Goal: Information Seeking & Learning: Learn about a topic

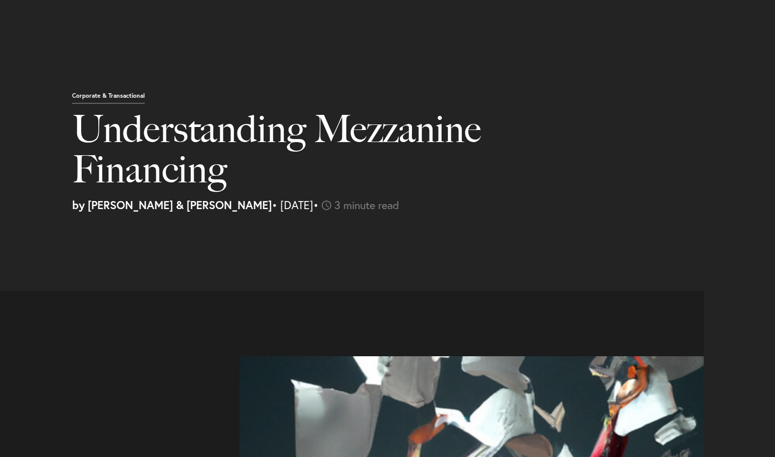
select select "QA"
select select "Austin"
select select "Business and Civil Litigation"
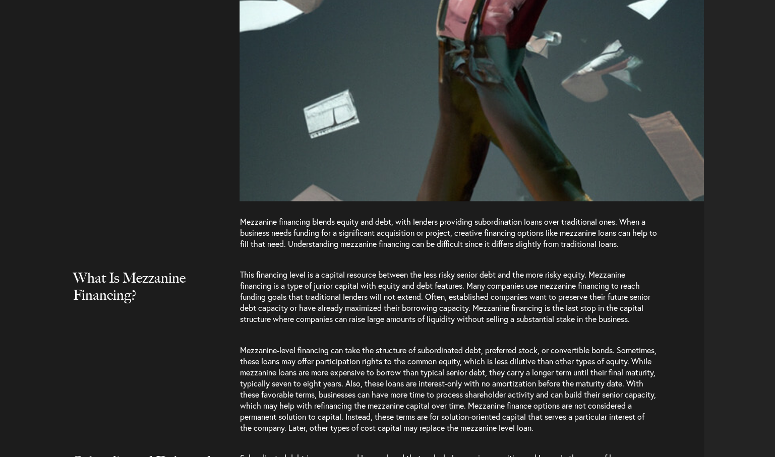
scroll to position [655, 0]
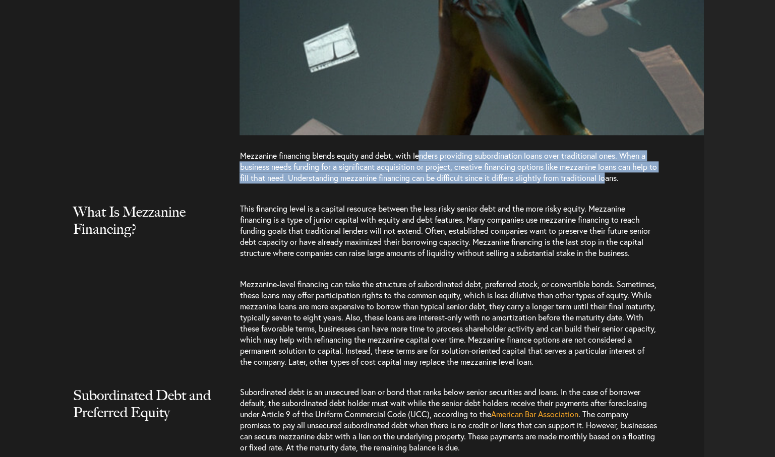
drag, startPoint x: 424, startPoint y: 159, endPoint x: 619, endPoint y: 185, distance: 195.8
click at [619, 185] on p "Mezzanine financing blends equity and debt, with lenders providing subordinatio…" at bounding box center [448, 171] width 418 height 43
drag, startPoint x: 619, startPoint y: 185, endPoint x: 541, endPoint y: 155, distance: 82.5
click at [542, 155] on p "Mezzanine financing blends equity and debt, with lenders providing subordinatio…" at bounding box center [448, 171] width 418 height 43
click at [485, 171] on p "Mezzanine financing blends equity and debt, with lenders providing subordinatio…" at bounding box center [448, 171] width 418 height 43
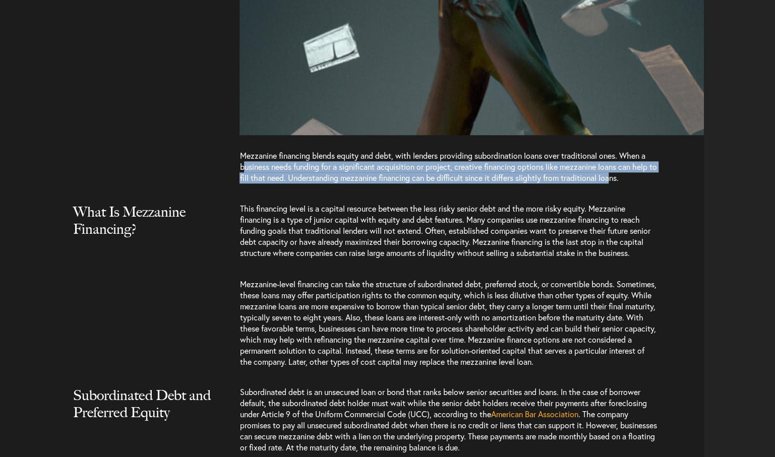
drag, startPoint x: 246, startPoint y: 168, endPoint x: 623, endPoint y: 178, distance: 377.7
click at [623, 178] on p "Mezzanine financing blends equity and debt, with lenders providing subordinatio…" at bounding box center [448, 171] width 418 height 43
click at [363, 169] on p "Mezzanine financing blends equity and debt, with lenders providing subordinatio…" at bounding box center [448, 171] width 418 height 43
drag, startPoint x: 290, startPoint y: 167, endPoint x: 620, endPoint y: 180, distance: 329.9
click at [620, 180] on p "Mezzanine financing blends equity and debt, with lenders providing subordinatio…" at bounding box center [448, 171] width 418 height 43
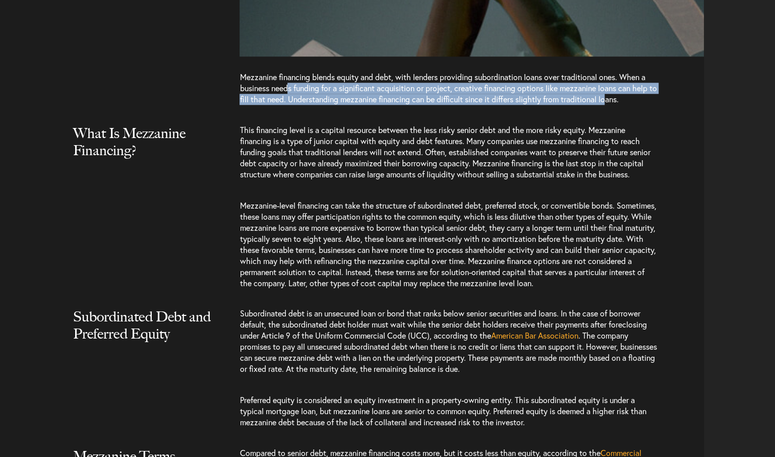
scroll to position [756, 0]
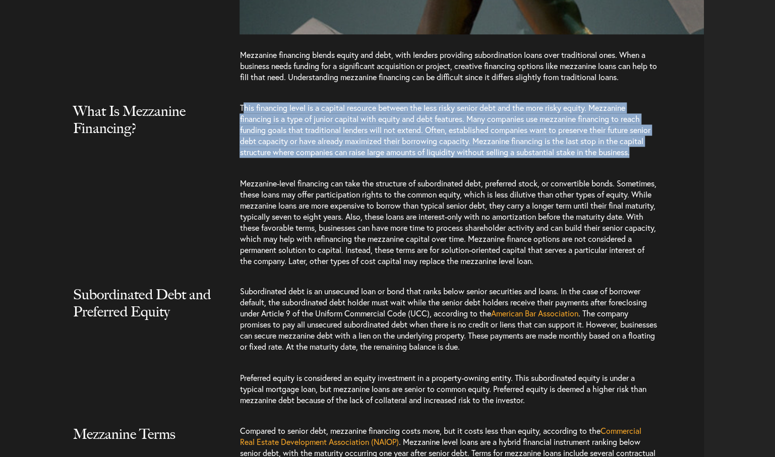
drag, startPoint x: 245, startPoint y: 106, endPoint x: 274, endPoint y: 165, distance: 65.8
click at [274, 165] on p "This financing level is a capital resource between the less risky senior debt a…" at bounding box center [448, 135] width 418 height 66
click at [457, 111] on p "This financing level is a capital resource between the less risky senior debt a…" at bounding box center [448, 135] width 418 height 66
drag, startPoint x: 438, startPoint y: 108, endPoint x: 502, endPoint y: 166, distance: 86.7
click at [502, 166] on p "This financing level is a capital resource between the less risky senior debt a…" at bounding box center [448, 135] width 418 height 66
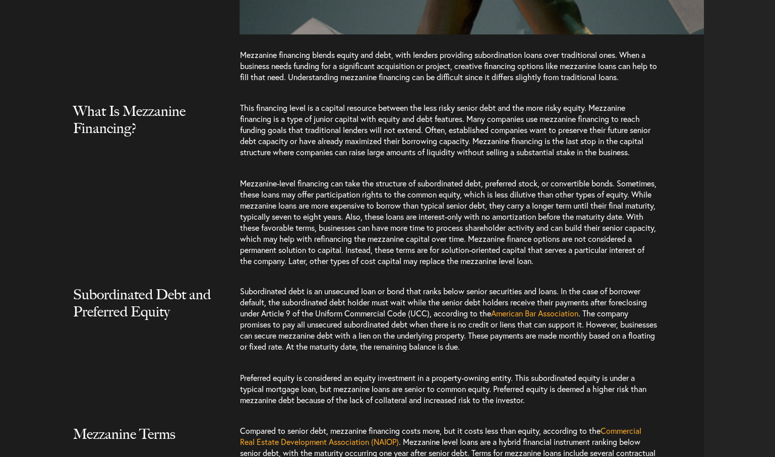
click at [307, 107] on p "This financing level is a capital resource between the less risky senior debt a…" at bounding box center [448, 135] width 418 height 66
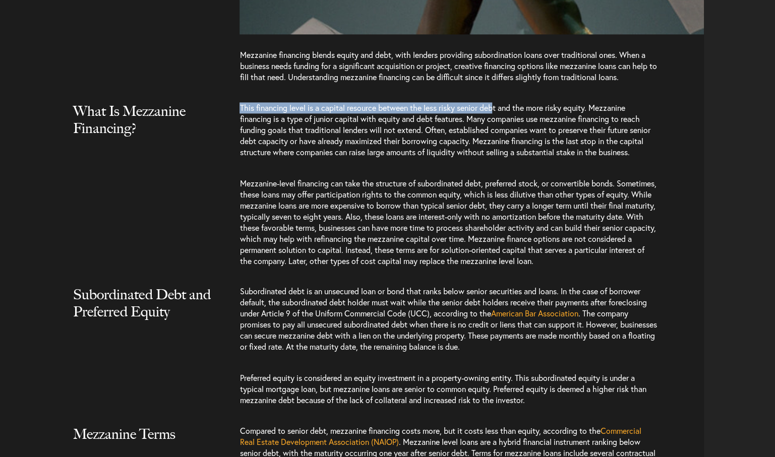
drag, startPoint x: 241, startPoint y: 108, endPoint x: 499, endPoint y: 108, distance: 257.1
click at [499, 108] on p "This financing level is a capital resource between the less risky senior debt a…" at bounding box center [448, 135] width 418 height 66
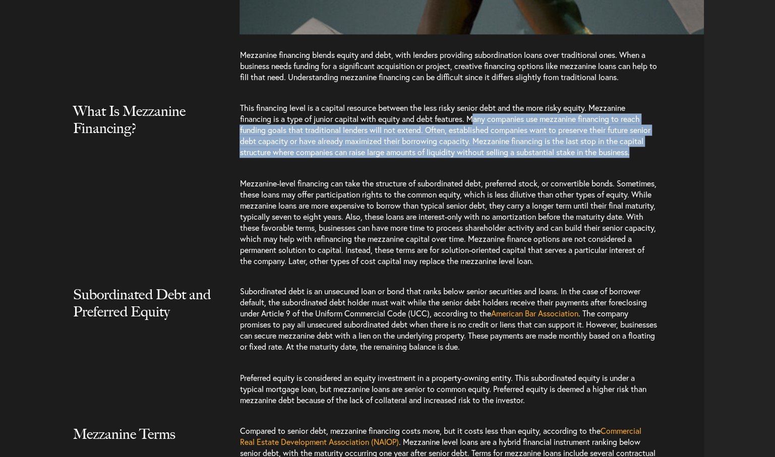
drag, startPoint x: 475, startPoint y: 119, endPoint x: 527, endPoint y: 166, distance: 70.0
click at [527, 166] on p "This financing level is a capital resource between the less risky senior debt a…" at bounding box center [448, 135] width 418 height 66
click at [437, 132] on p "This financing level is a capital resource between the less risky senior debt a…" at bounding box center [448, 135] width 418 height 66
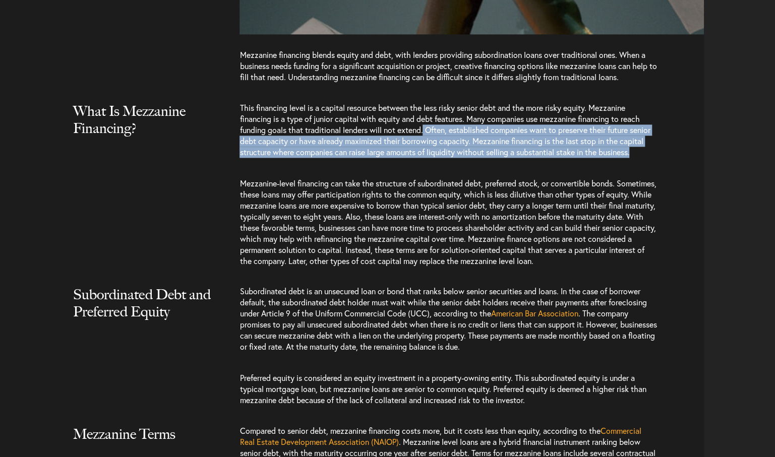
drag, startPoint x: 425, startPoint y: 132, endPoint x: 454, endPoint y: 163, distance: 42.1
click at [454, 163] on p "This financing level is a capital resource between the less risky senior debt a…" at bounding box center [448, 135] width 418 height 66
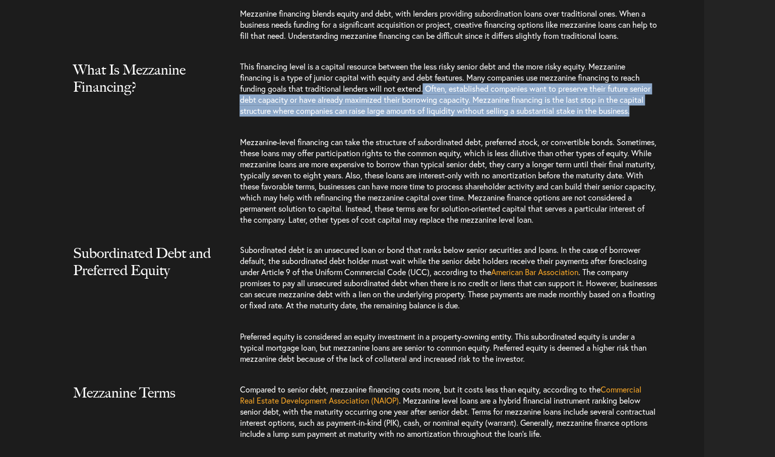
scroll to position [807, 0]
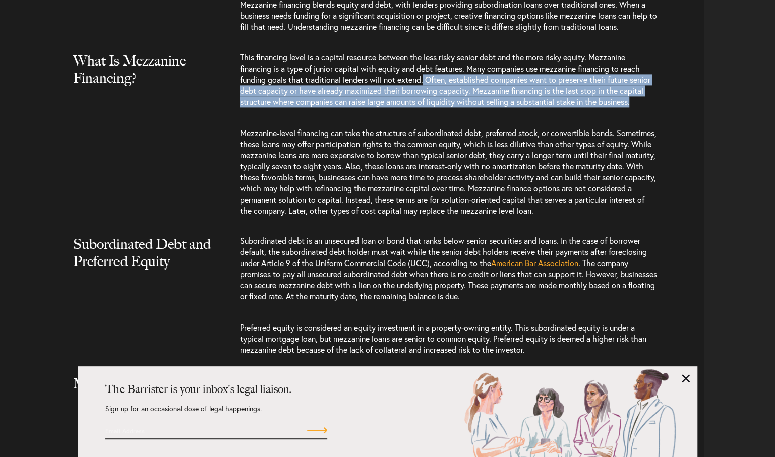
click at [503, 92] on p "This financing level is a capital resource between the less risky senior debt a…" at bounding box center [448, 85] width 418 height 66
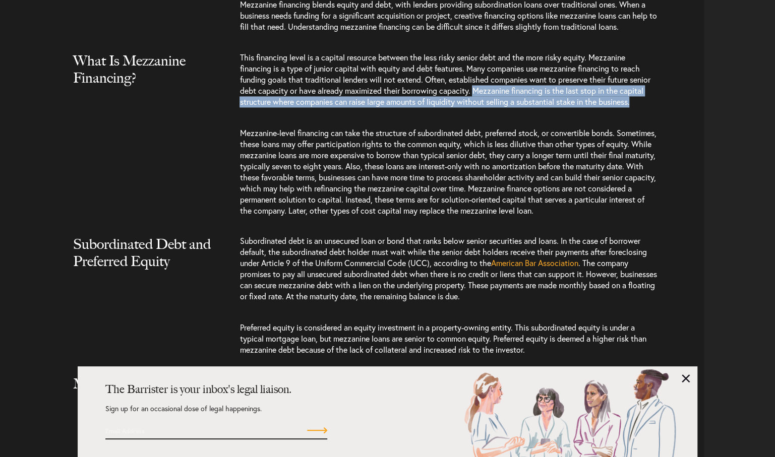
drag, startPoint x: 500, startPoint y: 92, endPoint x: 519, endPoint y: 109, distance: 26.1
click at [519, 109] on p "This financing level is a capital resource between the less risky senior debt a…" at bounding box center [448, 85] width 418 height 66
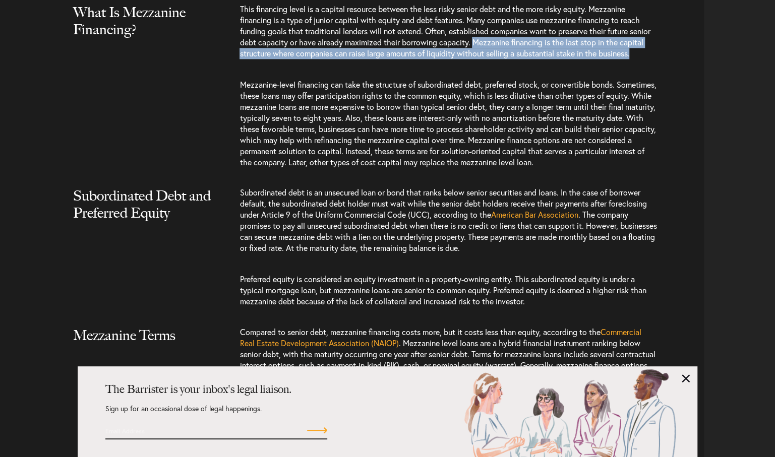
scroll to position [857, 0]
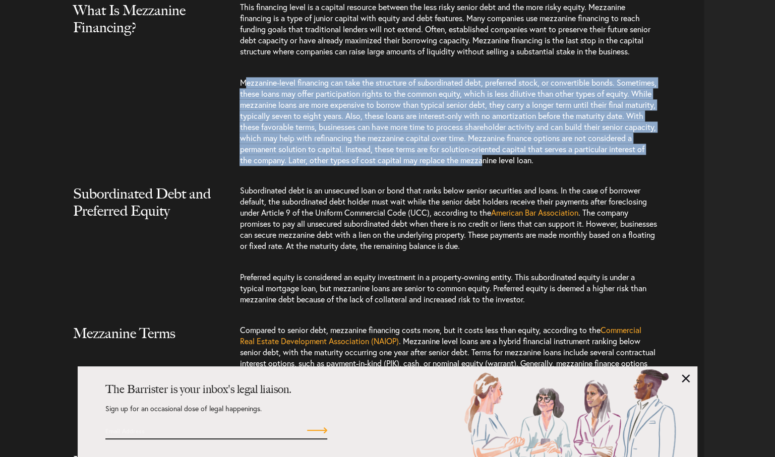
drag, startPoint x: 245, startPoint y: 95, endPoint x: 561, endPoint y: 171, distance: 325.1
click at [561, 171] on p "Mezzanine-level financing can take the structure of subordinated debt, preferre…" at bounding box center [448, 121] width 418 height 109
click at [416, 94] on p "Mezzanine-level financing can take the structure of subordinated debt, preferre…" at bounding box center [448, 121] width 418 height 109
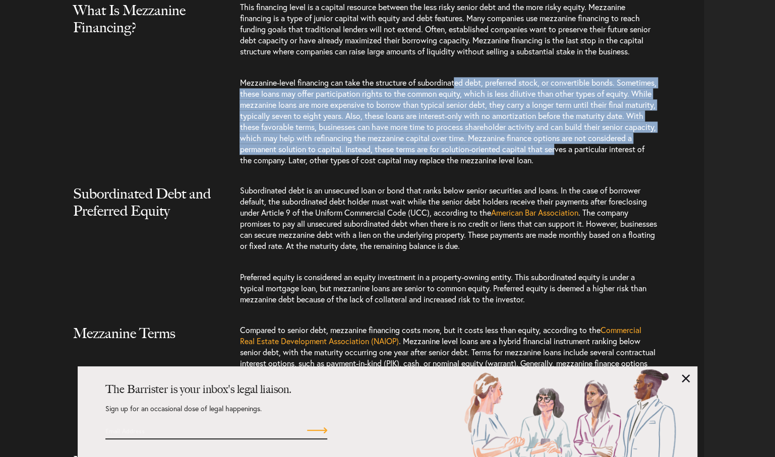
drag, startPoint x: 458, startPoint y: 94, endPoint x: 634, endPoint y: 165, distance: 190.2
click at [634, 165] on p "Mezzanine-level financing can take the structure of subordinated debt, preferre…" at bounding box center [448, 121] width 418 height 109
click at [313, 105] on p "Mezzanine-level financing can take the structure of subordinated debt, preferre…" at bounding box center [448, 121] width 418 height 109
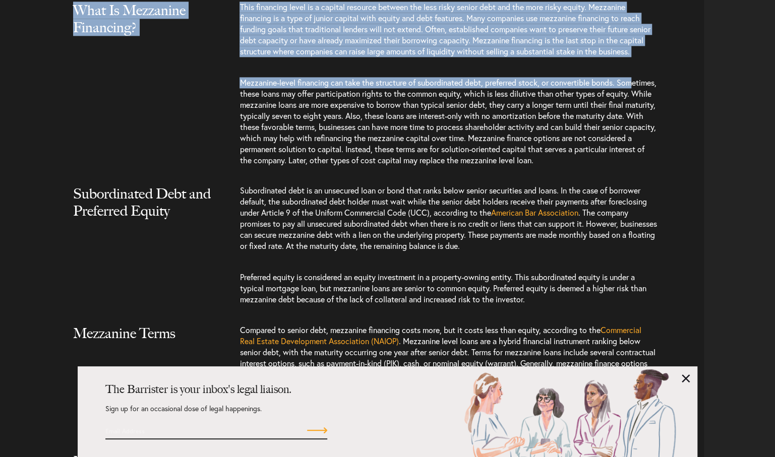
scroll to position [734, 0]
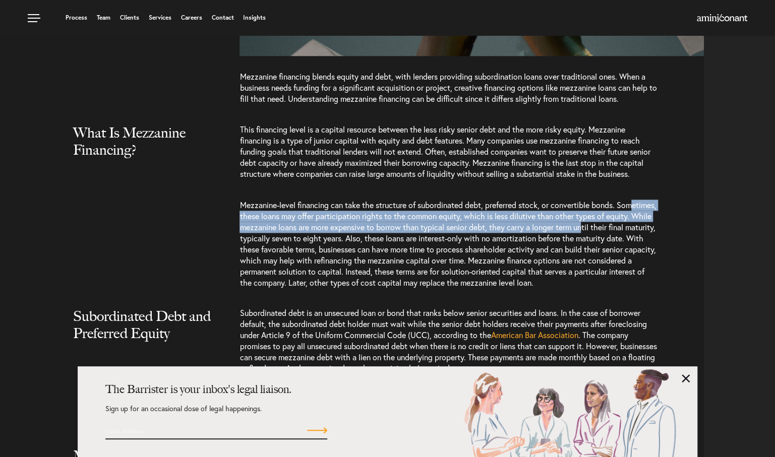
drag, startPoint x: 253, startPoint y: 105, endPoint x: 637, endPoint y: 242, distance: 407.9
click at [637, 242] on p "Mezzanine-level financing can take the structure of subordinated debt, preferre…" at bounding box center [448, 244] width 418 height 109
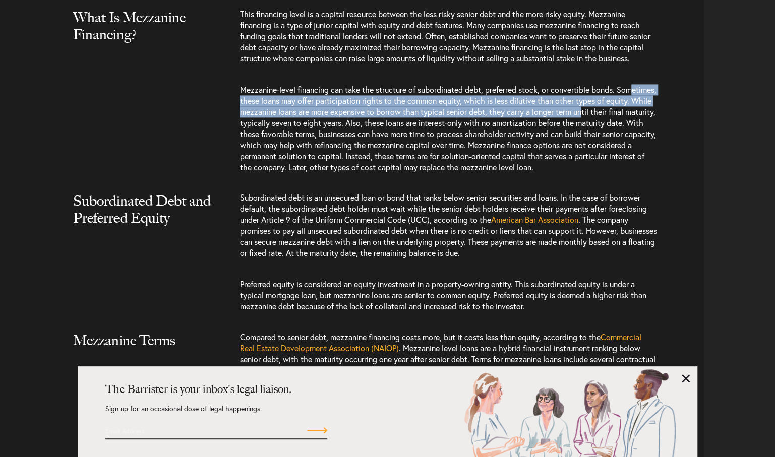
scroll to position [886, 0]
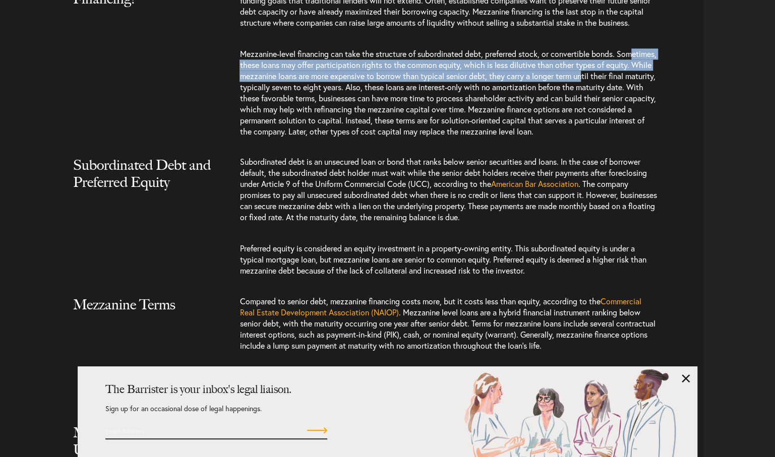
click at [311, 87] on p "Mezzanine-level financing can take the structure of subordinated debt, preferre…" at bounding box center [448, 92] width 418 height 109
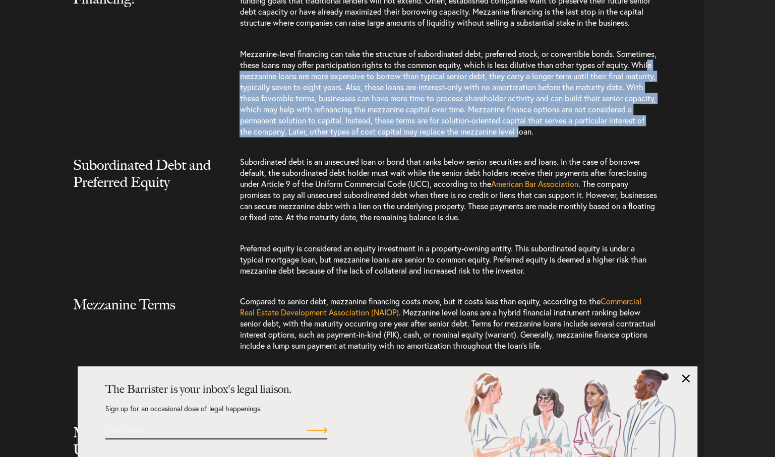
drag, startPoint x: 281, startPoint y: 87, endPoint x: 598, endPoint y: 140, distance: 321.5
click at [598, 140] on p "Mezzanine-level financing can take the structure of subordinated debt, preferre…" at bounding box center [448, 92] width 418 height 109
click at [336, 104] on p "Mezzanine-level financing can take the structure of subordinated debt, preferre…" at bounding box center [448, 92] width 418 height 109
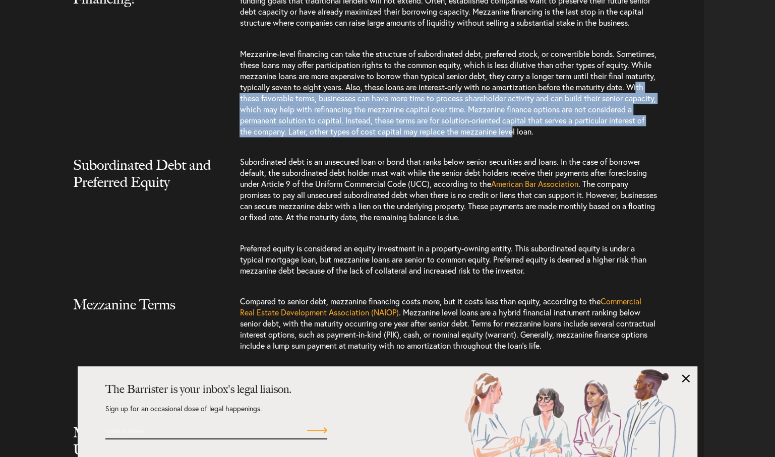
drag, startPoint x: 300, startPoint y: 108, endPoint x: 588, endPoint y: 137, distance: 289.3
click at [588, 137] on p "Mezzanine-level financing can take the structure of subordinated debt, preferre…" at bounding box center [448, 92] width 418 height 109
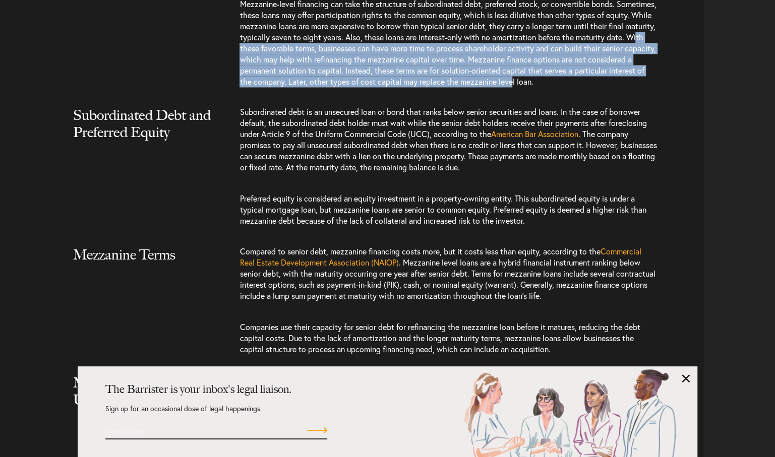
scroll to position [936, 0]
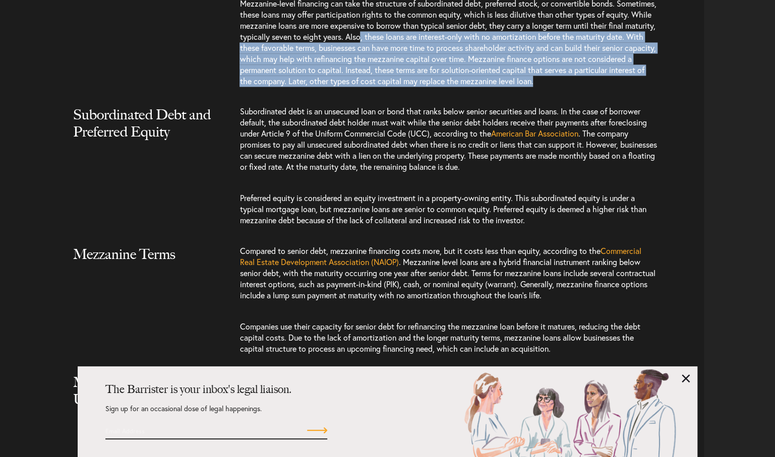
drag, startPoint x: 430, startPoint y: 45, endPoint x: 632, endPoint y: 96, distance: 208.3
click at [632, 96] on p "Mezzanine-level financing can take the structure of subordinated debt, preferre…" at bounding box center [448, 42] width 418 height 109
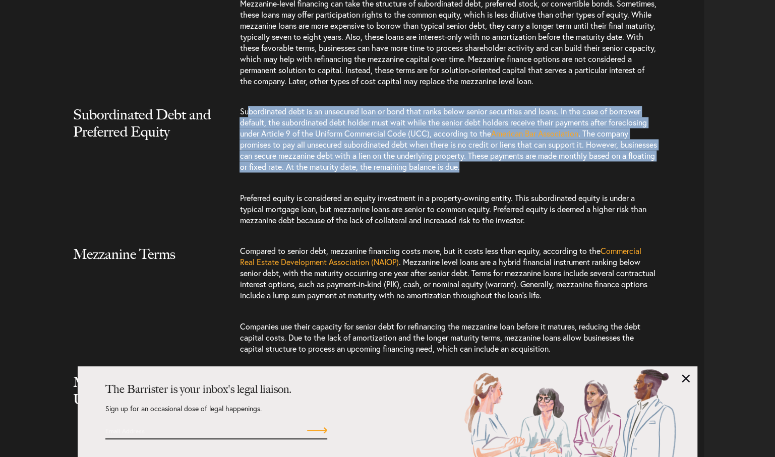
drag, startPoint x: 249, startPoint y: 123, endPoint x: 541, endPoint y: 174, distance: 296.8
click at [541, 174] on p "Subordinated debt is an unsecured loan or bond that ranks below senior securiti…" at bounding box center [448, 144] width 418 height 77
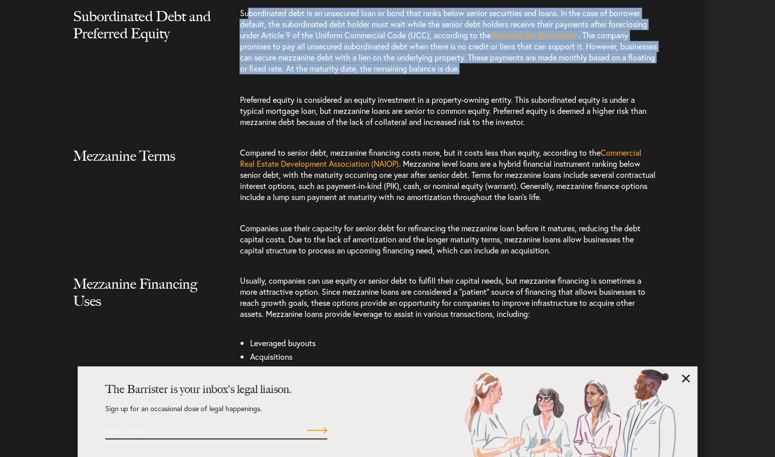
scroll to position [1037, 0]
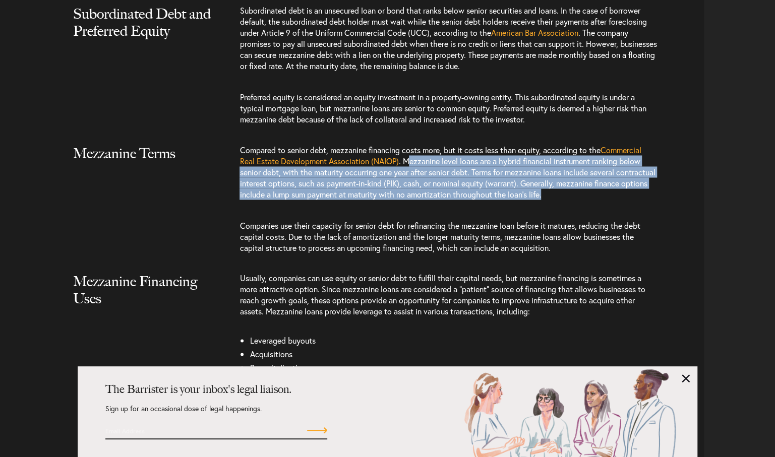
drag, startPoint x: 413, startPoint y: 174, endPoint x: 628, endPoint y: 204, distance: 217.2
click at [628, 204] on p "Compared to senior debt, mezzanine financing costs more, but it costs less than…" at bounding box center [448, 177] width 418 height 66
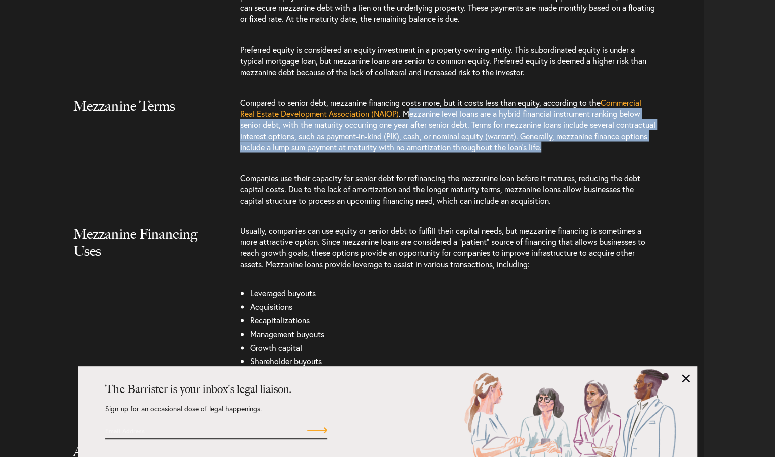
scroll to position [1087, 0]
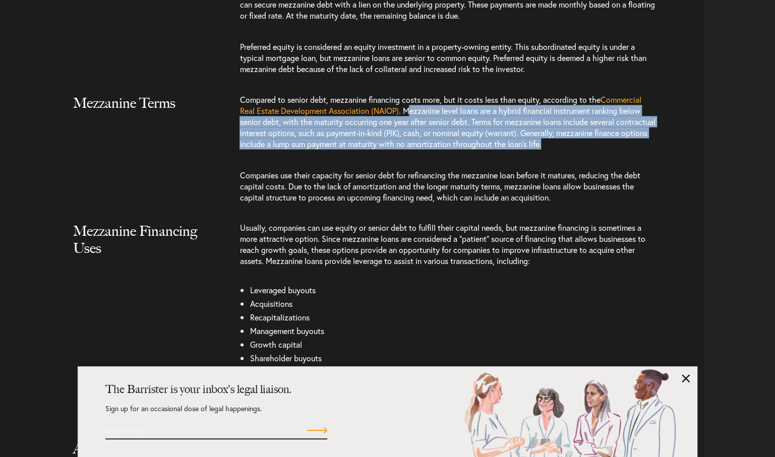
click at [244, 133] on span ". Mezzanine level loans are a hybrid financial instrument ranking below senior …" at bounding box center [446, 127] width 415 height 44
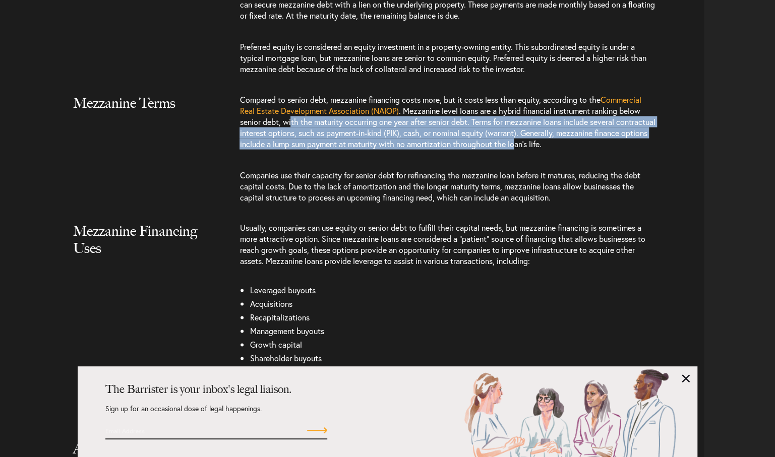
drag, startPoint x: 291, startPoint y: 135, endPoint x: 574, endPoint y: 150, distance: 283.2
click at [574, 149] on span ". Mezzanine level loans are a hybrid financial instrument ranking below senior …" at bounding box center [446, 127] width 415 height 44
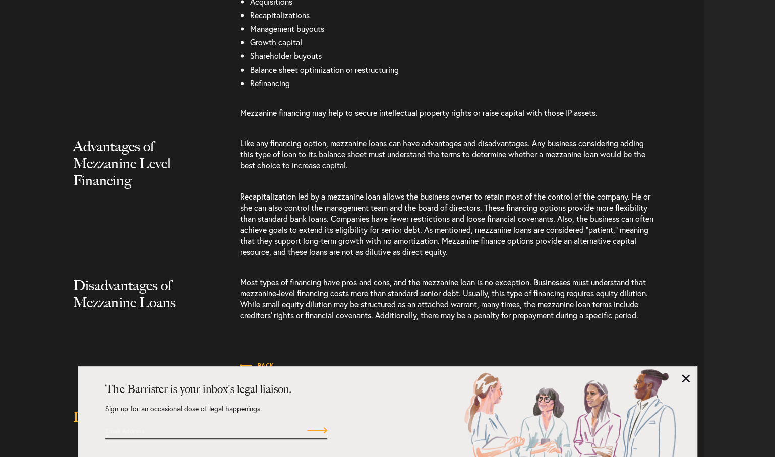
scroll to position [1390, 0]
drag, startPoint x: 243, startPoint y: 154, endPoint x: 352, endPoint y: 177, distance: 111.2
click at [352, 177] on p "Like any financing option, mezzanine loans can have advantages and disadvantage…" at bounding box center [448, 158] width 418 height 43
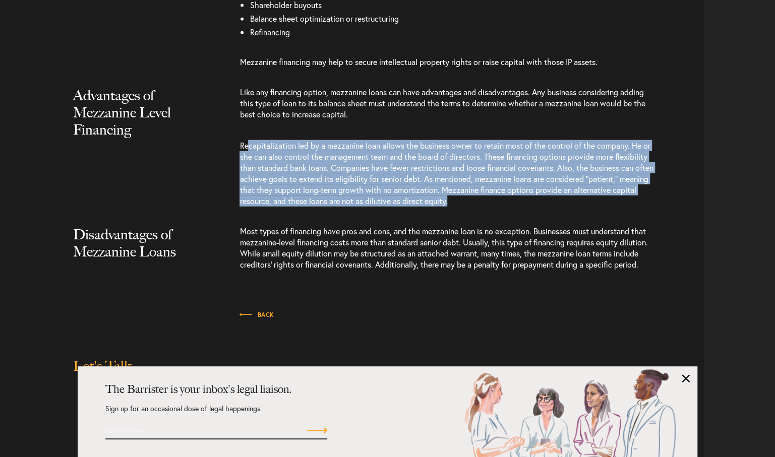
drag, startPoint x: 249, startPoint y: 153, endPoint x: 514, endPoint y: 208, distance: 270.2
click at [514, 208] on p "Recapitalization led by a mezzanine loan allows the business owner to retain mo…" at bounding box center [448, 173] width 418 height 87
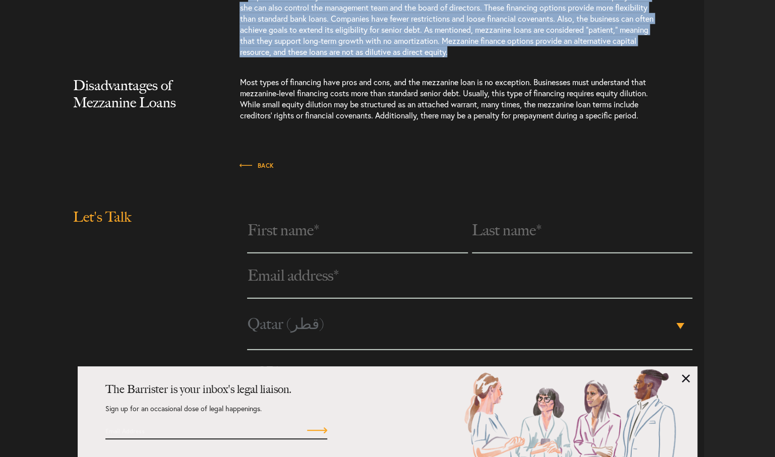
scroll to position [1591, 0]
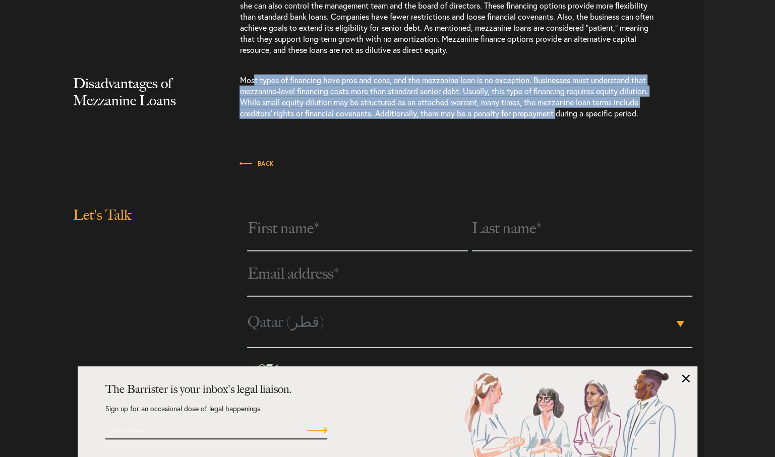
drag, startPoint x: 253, startPoint y: 91, endPoint x: 561, endPoint y: 122, distance: 309.6
click at [561, 118] on span "Most types of financing have pros and cons, and the mezzanine loan is no except…" at bounding box center [443, 97] width 408 height 44
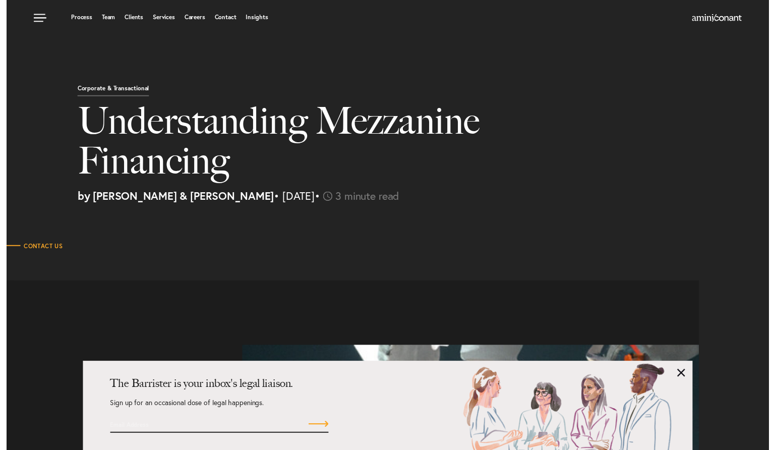
scroll to position [0, 0]
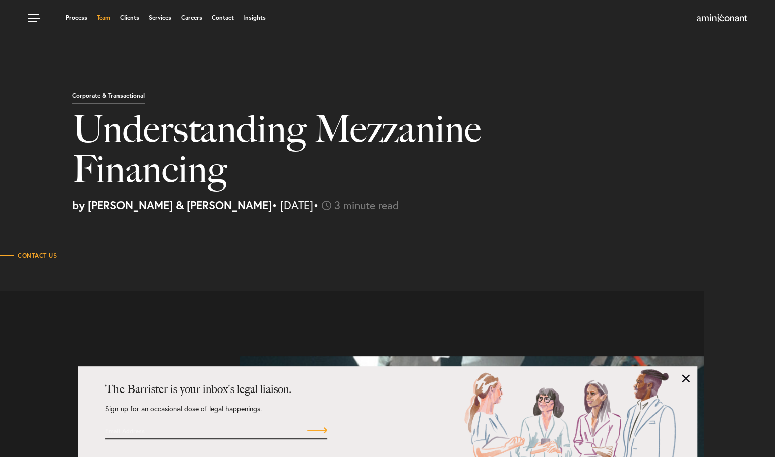
click at [100, 20] on link "Team" at bounding box center [104, 18] width 14 height 6
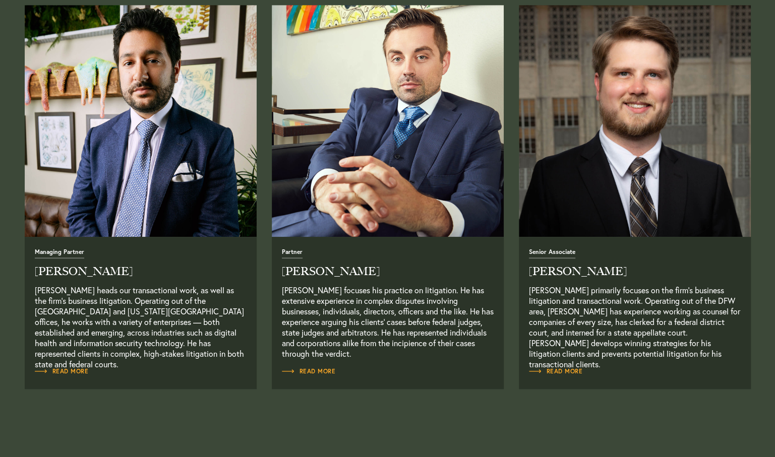
scroll to position [403, 0]
